Goal: Task Accomplishment & Management: Complete application form

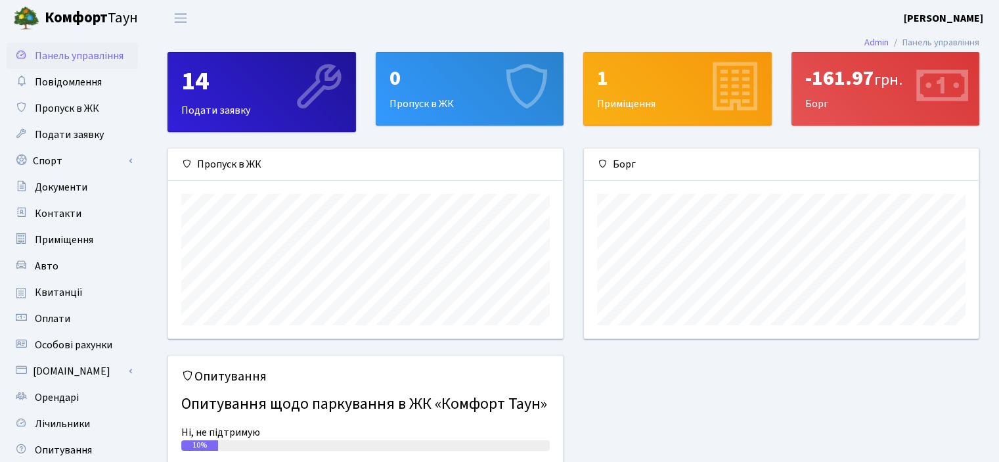
scroll to position [189, 394]
click at [38, 262] on span "Авто" at bounding box center [47, 266] width 24 height 14
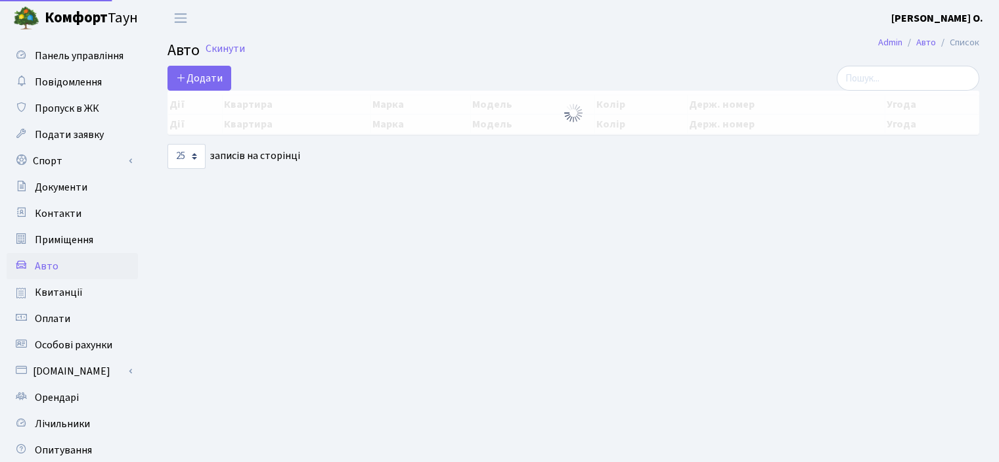
select select "25"
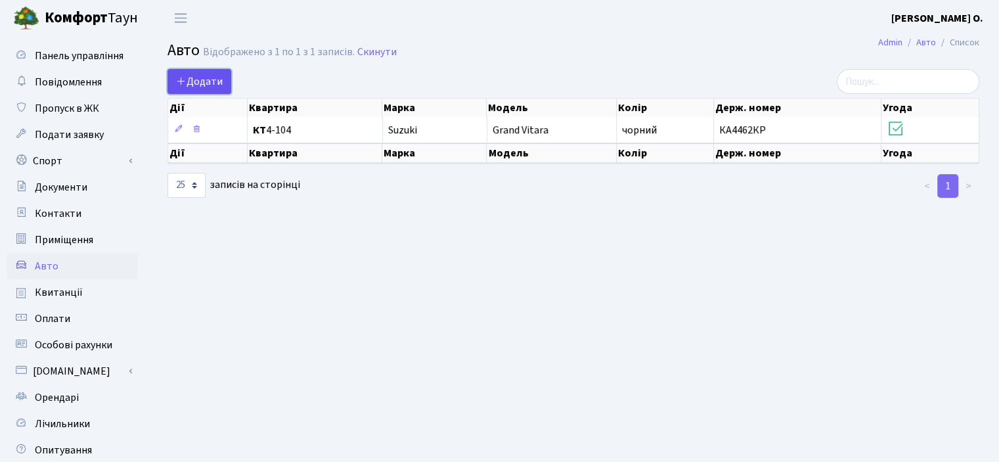
click at [209, 80] on span "Додати" at bounding box center [199, 81] width 47 height 14
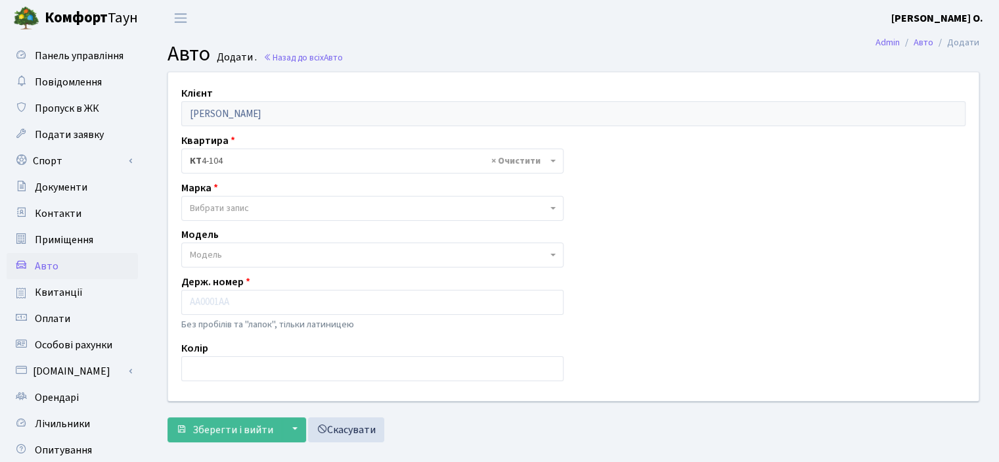
click at [653, 244] on div "Клієнт Кулічков Дмитро Олександрович Квартира - <b>КТ</b>&nbsp;&nbsp;&nbsp;&nbs…" at bounding box center [573, 236] width 830 height 328
click at [271, 207] on span "Вибрати запис" at bounding box center [368, 208] width 357 height 13
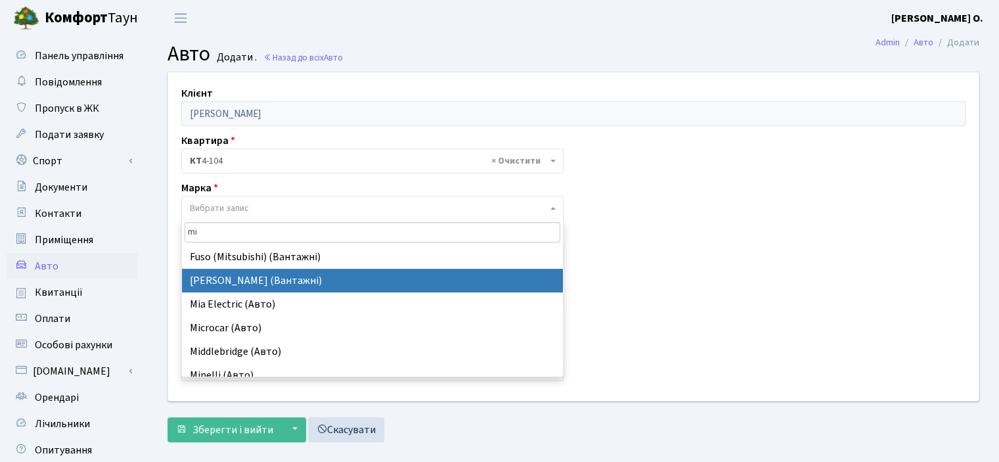
scroll to position [129, 0]
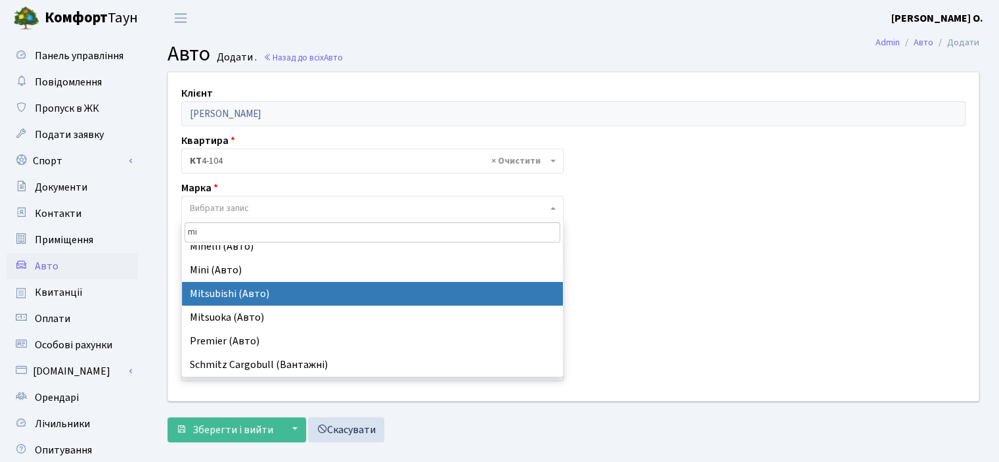
type input "mi"
select select "92"
select select
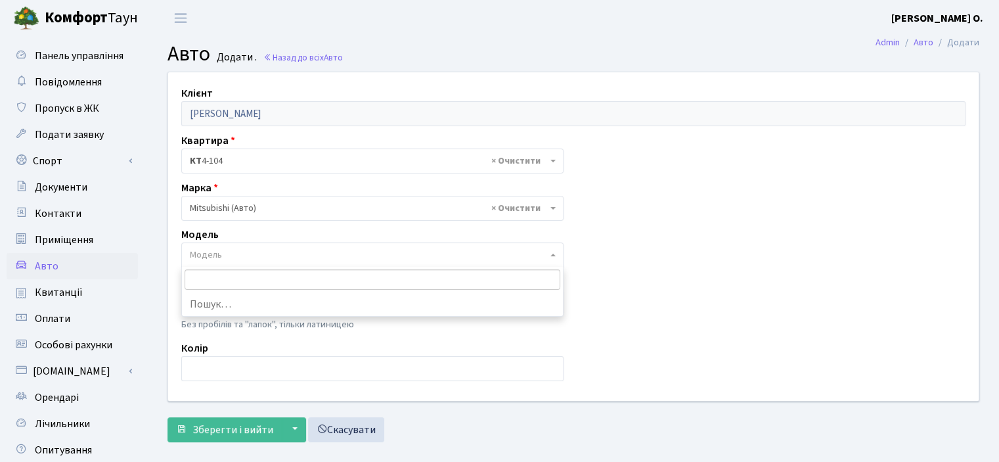
click at [226, 254] on span "Модель" at bounding box center [368, 254] width 357 height 13
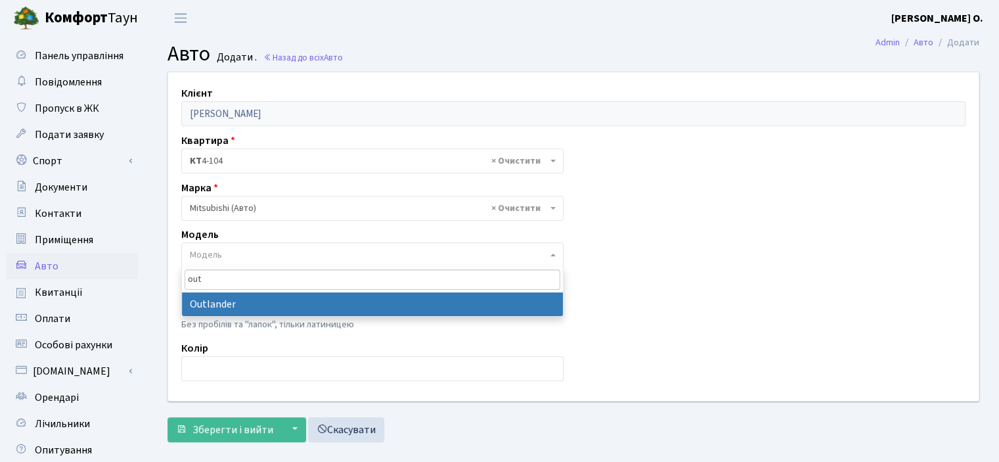
type input "out"
select select "1627"
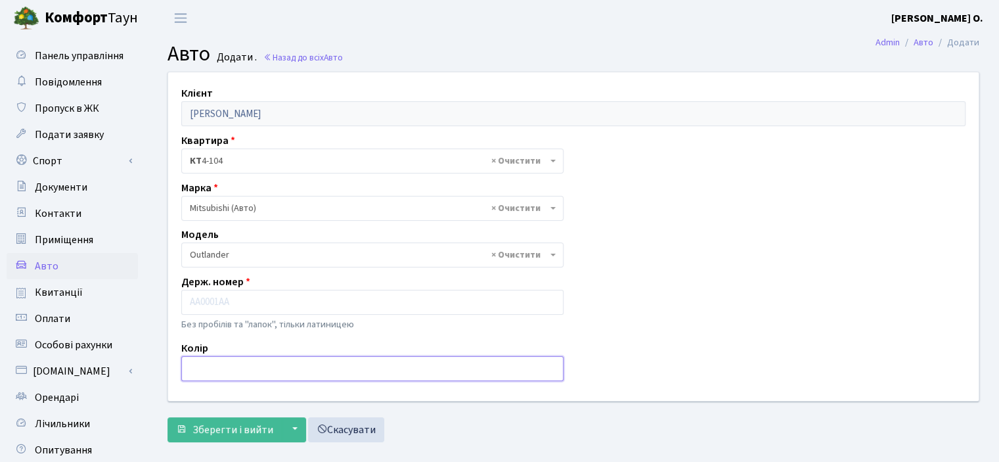
click at [231, 363] on input "text" at bounding box center [372, 368] width 382 height 25
type input "коричневий"
click at [220, 298] on input "text" at bounding box center [372, 302] width 382 height 25
paste input "КА4623IO"
click at [198, 300] on input "КА4623IO" at bounding box center [372, 302] width 382 height 25
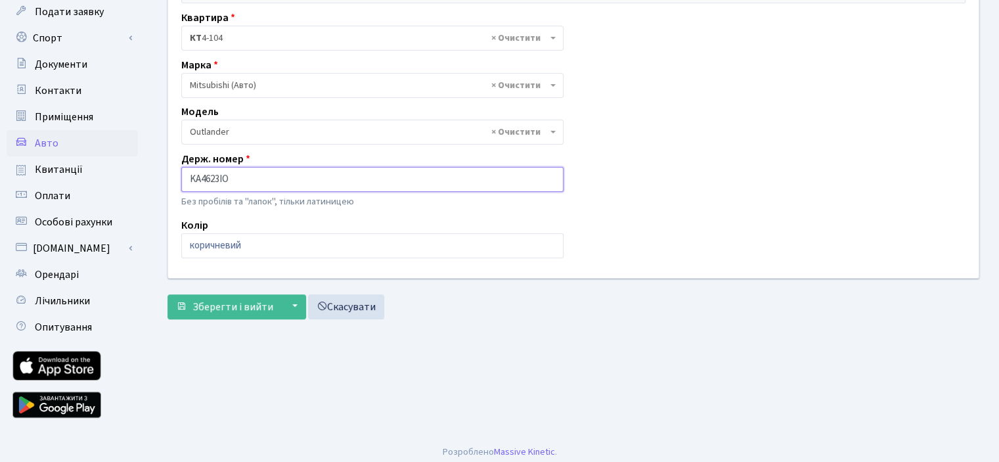
scroll to position [129, 0]
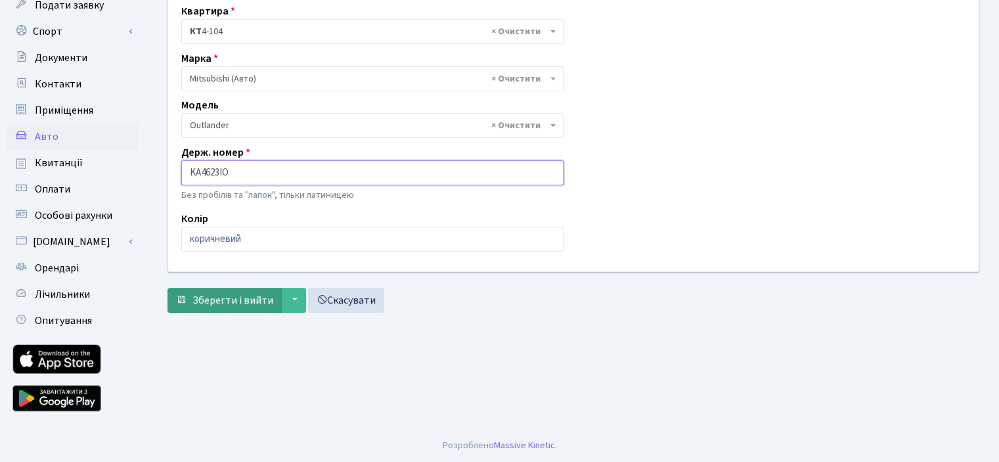
type input "KA4623IO"
click at [214, 299] on span "Зберегти і вийти" at bounding box center [232, 300] width 81 height 14
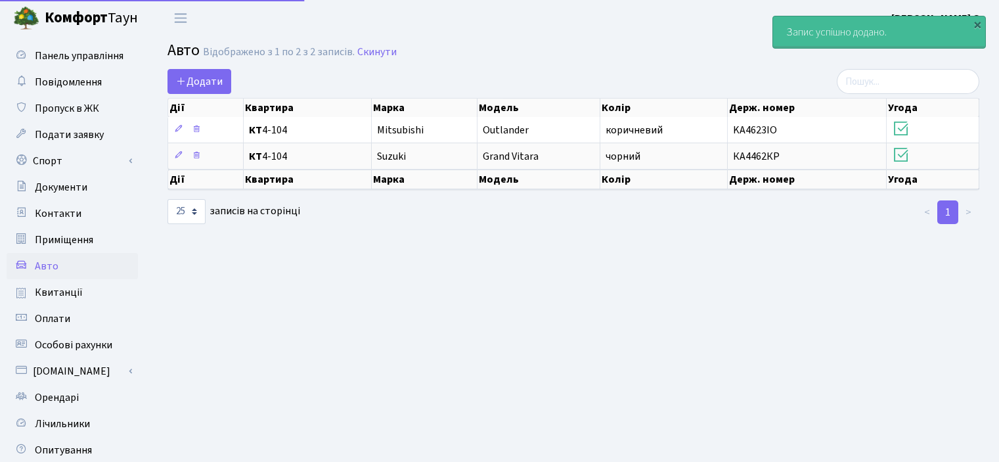
select select "25"
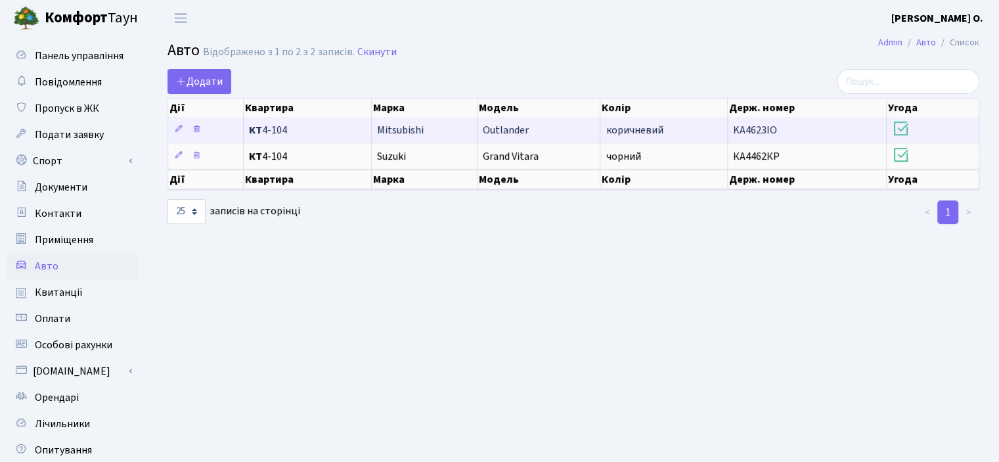
click at [281, 129] on span "КТ 4-104" at bounding box center [307, 130] width 117 height 11
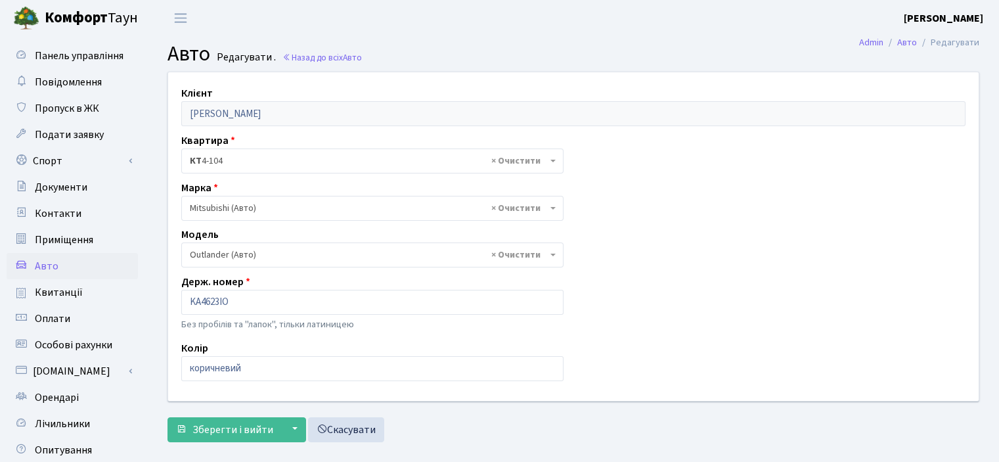
select select "1627"
click at [205, 426] on span "Зберегти і вийти" at bounding box center [232, 429] width 81 height 14
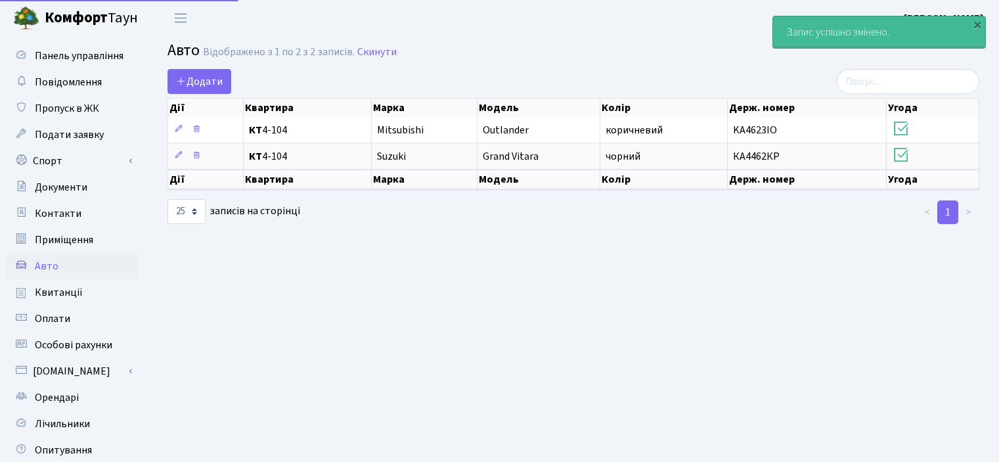
select select "25"
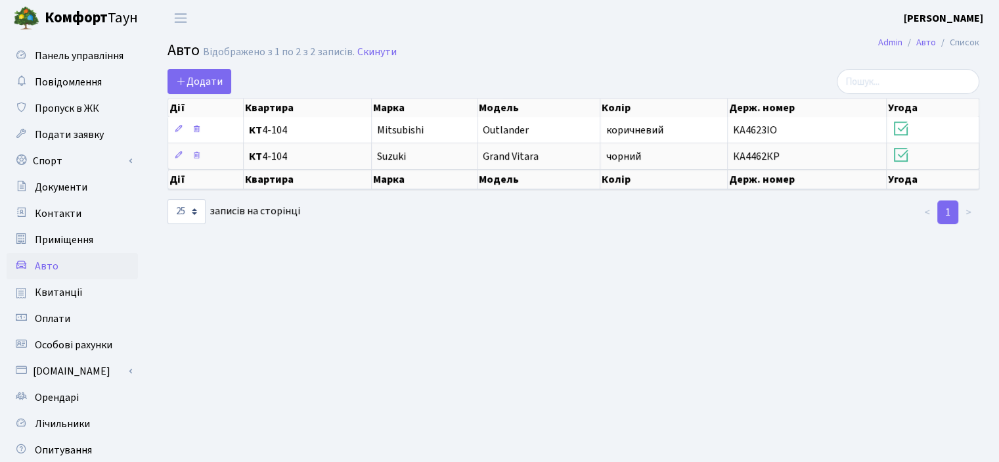
click at [557, 234] on main "Admin Авто Список Авто Відображено з 1 по 2 з 2 записів. Скинути Додати Дії Ква…" at bounding box center [573, 297] width 851 height 522
